Goal: Transaction & Acquisition: Book appointment/travel/reservation

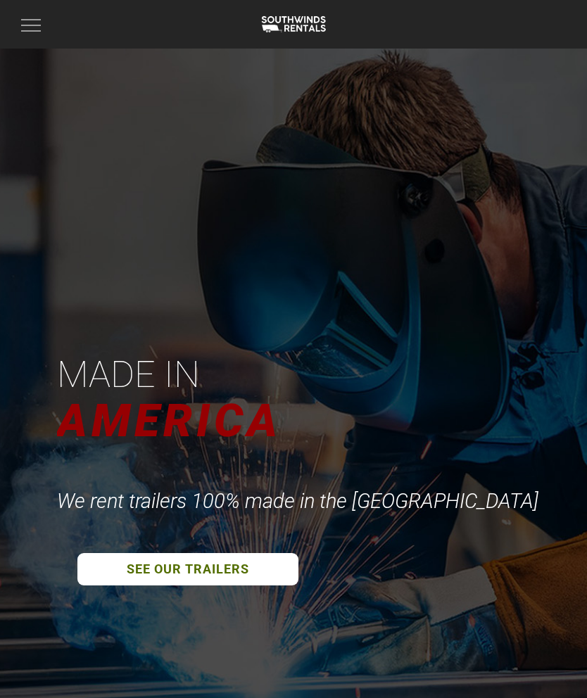
click at [34, 25] on span "button" at bounding box center [31, 25] width 20 height 1
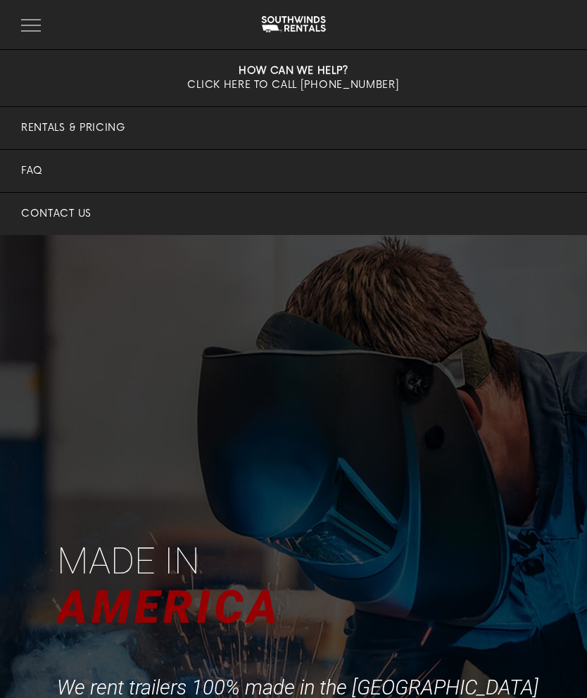
click at [138, 135] on link "Rentals & Pricing" at bounding box center [293, 128] width 587 height 42
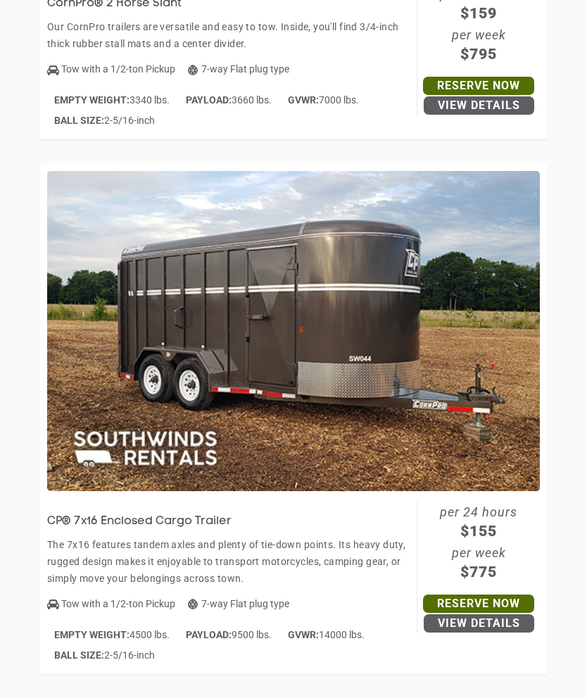
scroll to position [6651, 0]
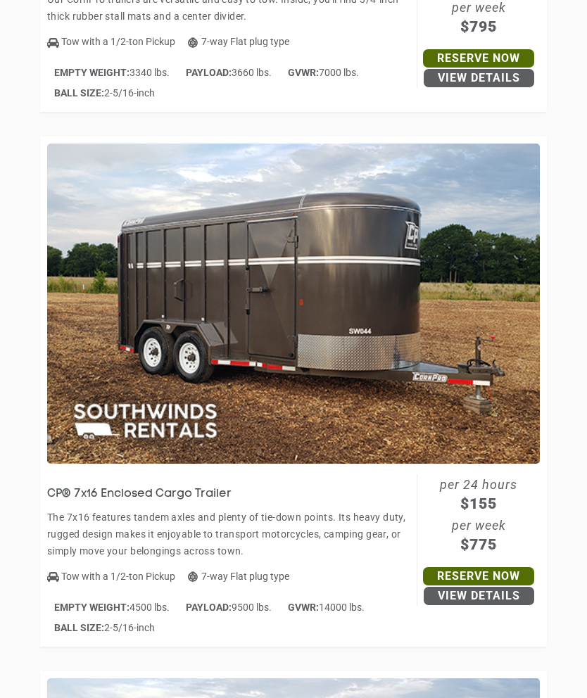
click at [446, 563] on aside "per 24 hours $155 per week $775 Reserve Now View Details" at bounding box center [478, 541] width 123 height 132
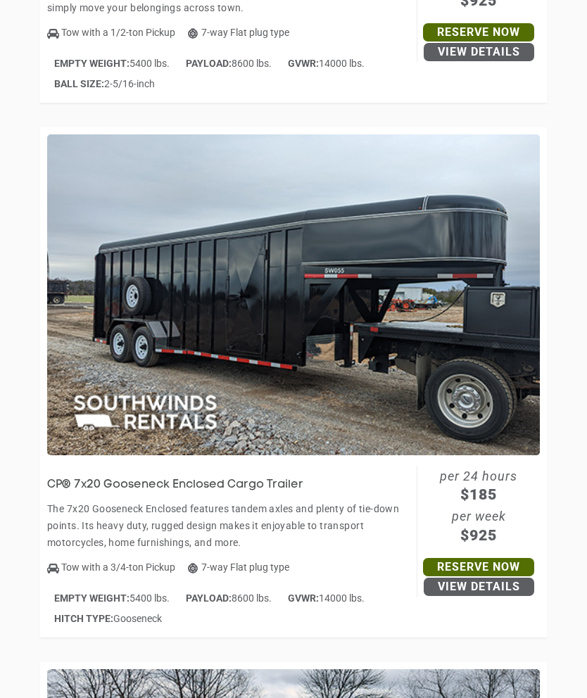
scroll to position [12546, 0]
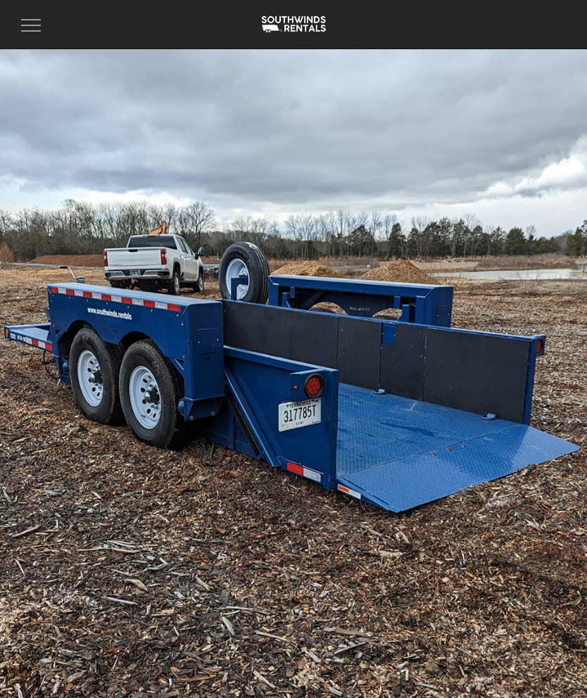
click at [383, 637] on img at bounding box center [293, 384] width 587 height 671
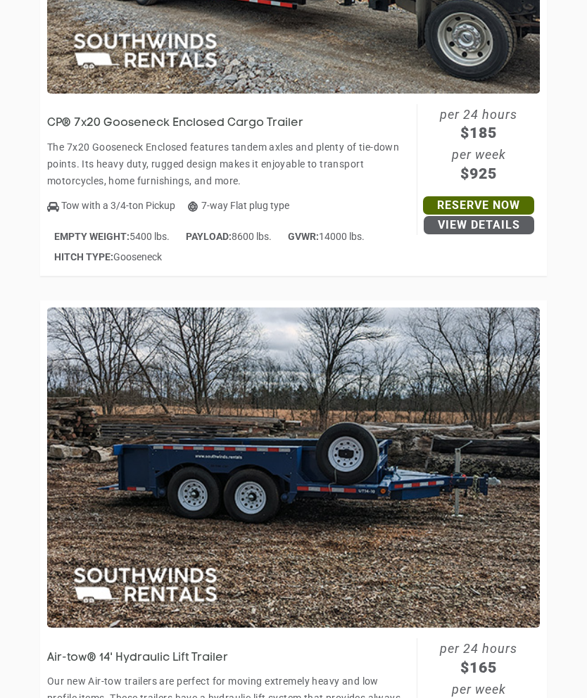
scroll to position [12909, 0]
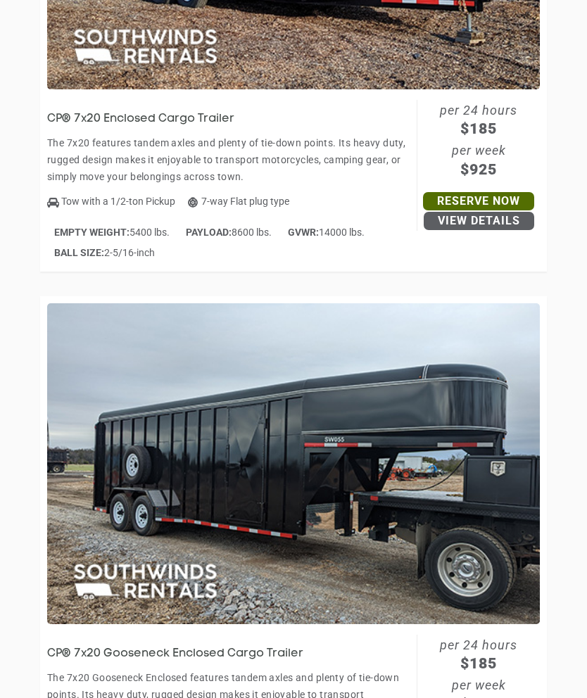
scroll to position [12360, 0]
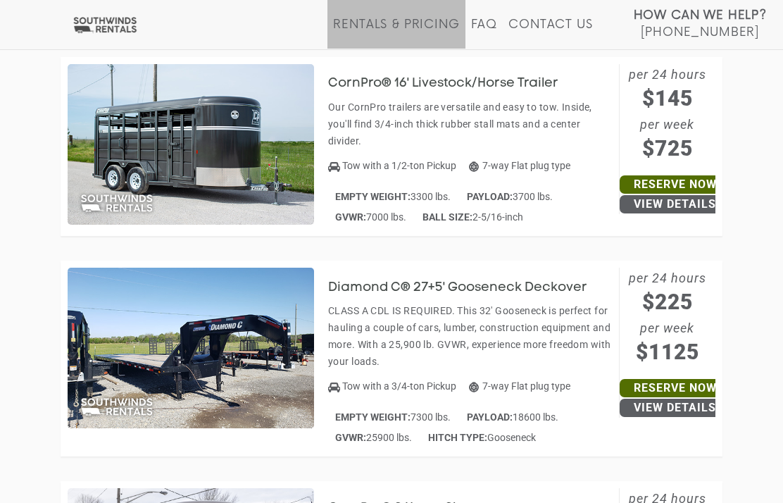
scroll to position [2477, 0]
